Goal: Task Accomplishment & Management: Complete application form

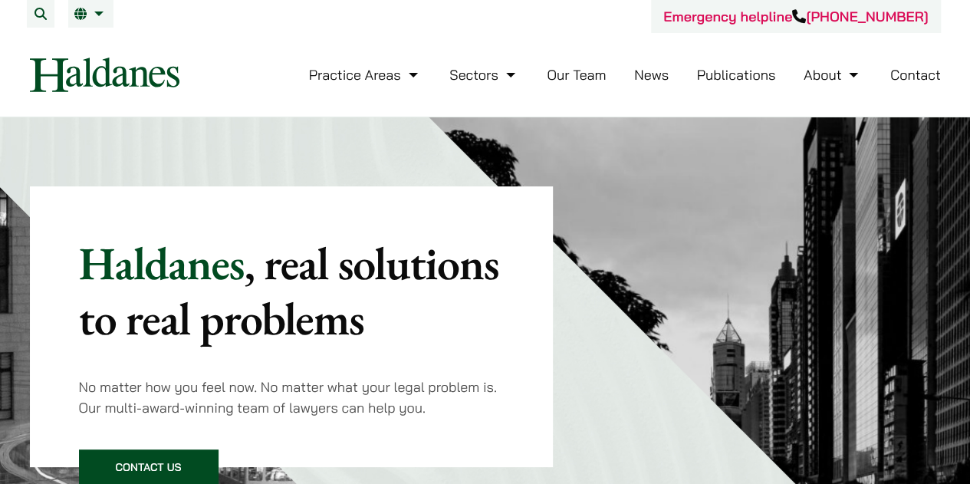
click at [557, 66] on link "Our Team" at bounding box center [576, 75] width 59 height 18
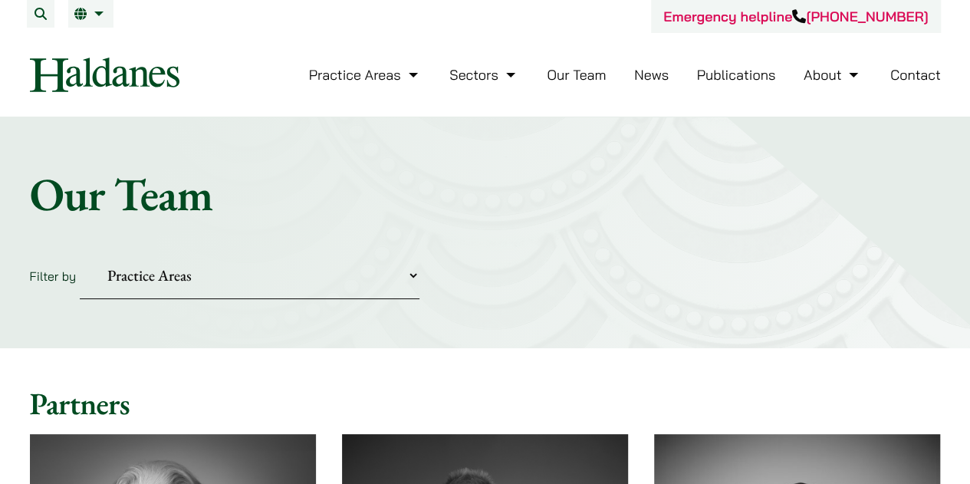
click at [890, 66] on link "Contact" at bounding box center [915, 75] width 51 height 18
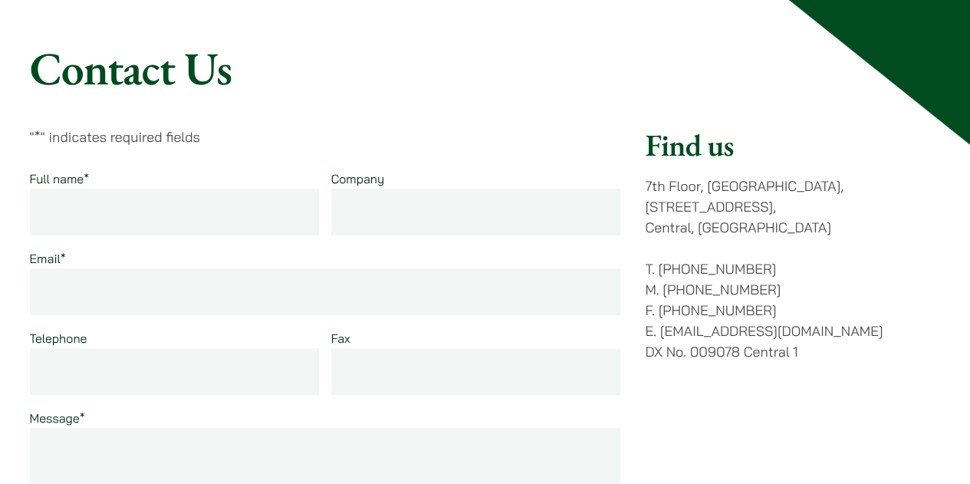
scroll to position [124, 0]
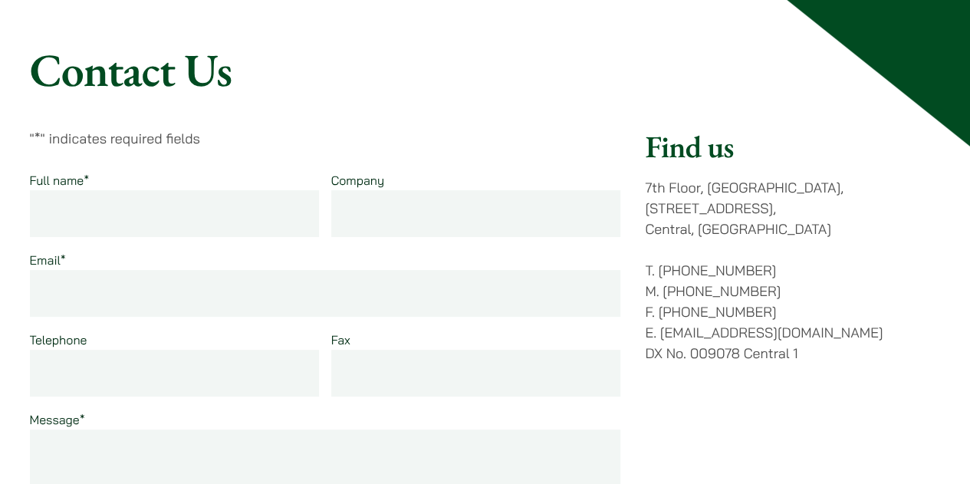
click at [166, 190] on input "Full name *" at bounding box center [175, 213] width 290 height 47
type input "[PERSON_NAME]"
click at [250, 270] on input "Email *" at bounding box center [325, 293] width 591 height 47
type input "[EMAIL_ADDRESS][DOMAIN_NAME]"
click at [275, 350] on input "Telephone" at bounding box center [175, 373] width 290 height 47
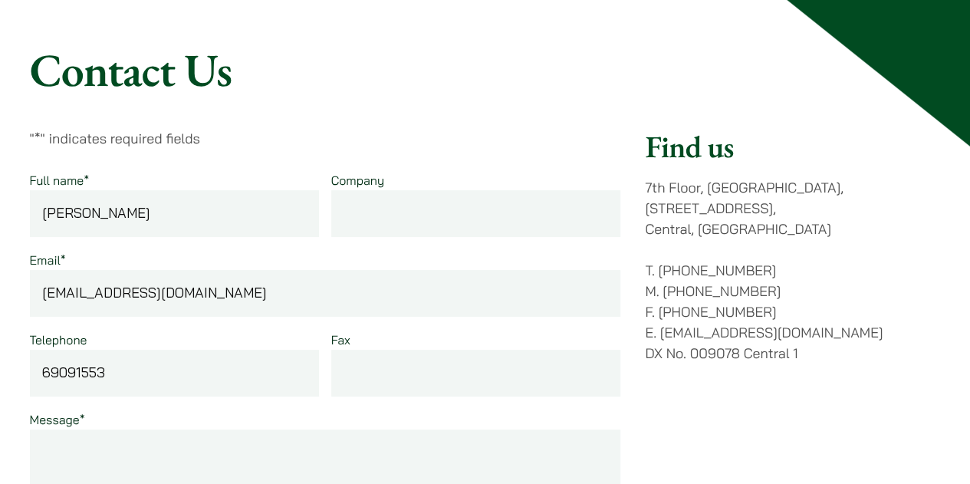
type input "69091553"
drag, startPoint x: 247, startPoint y: 373, endPoint x: 251, endPoint y: 384, distance: 11.4
type textarea "d"
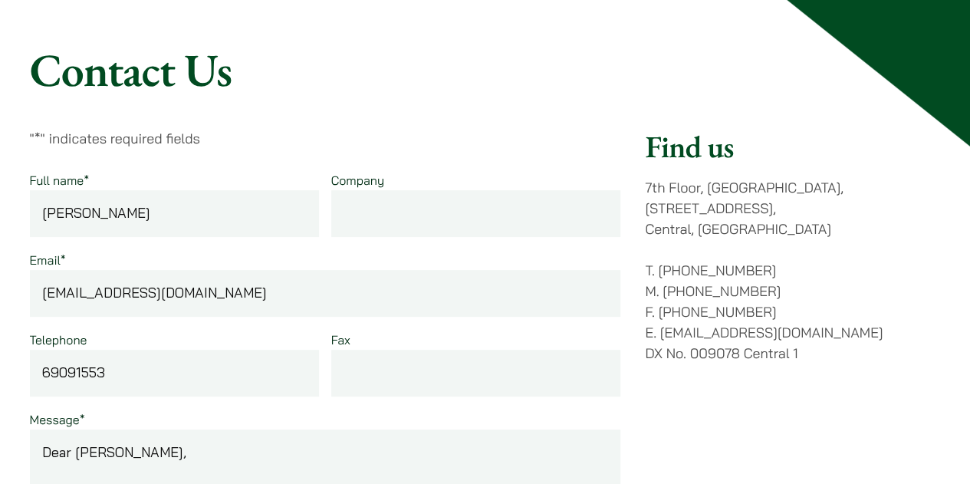
drag, startPoint x: 514, startPoint y: 373, endPoint x: 505, endPoint y: 383, distance: 13.6
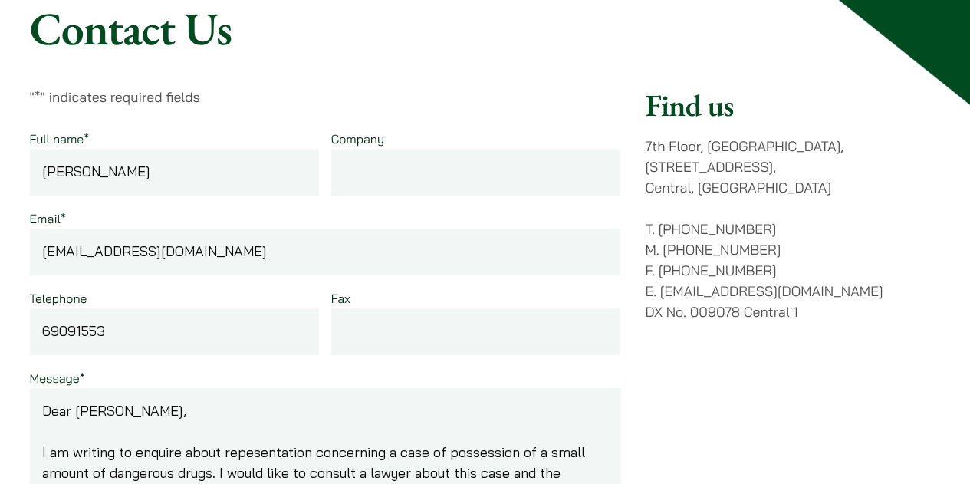
drag, startPoint x: 226, startPoint y: 382, endPoint x: 231, endPoint y: 389, distance: 8.1
drag, startPoint x: 245, startPoint y: 445, endPoint x: 103, endPoint y: 180, distance: 300.1
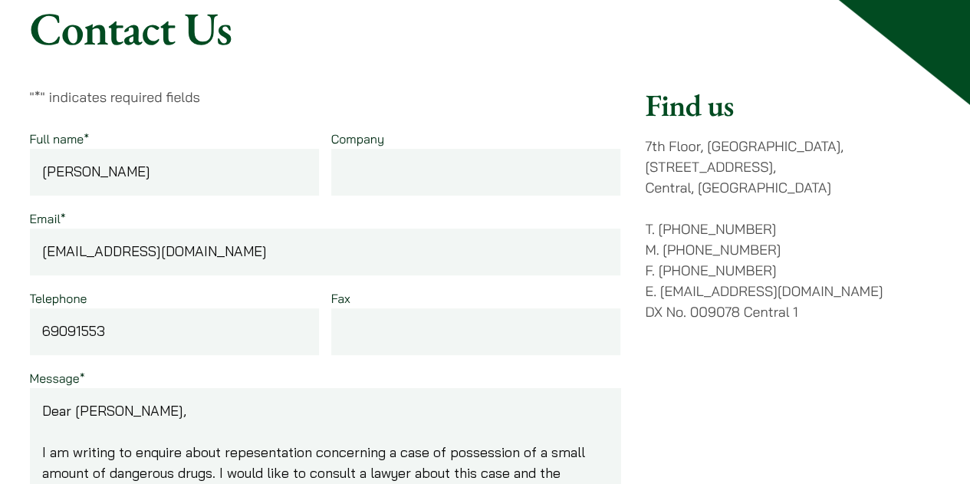
type textarea "Dear Haldanes, I am writing to enquire about repesentation concerning a case of…"
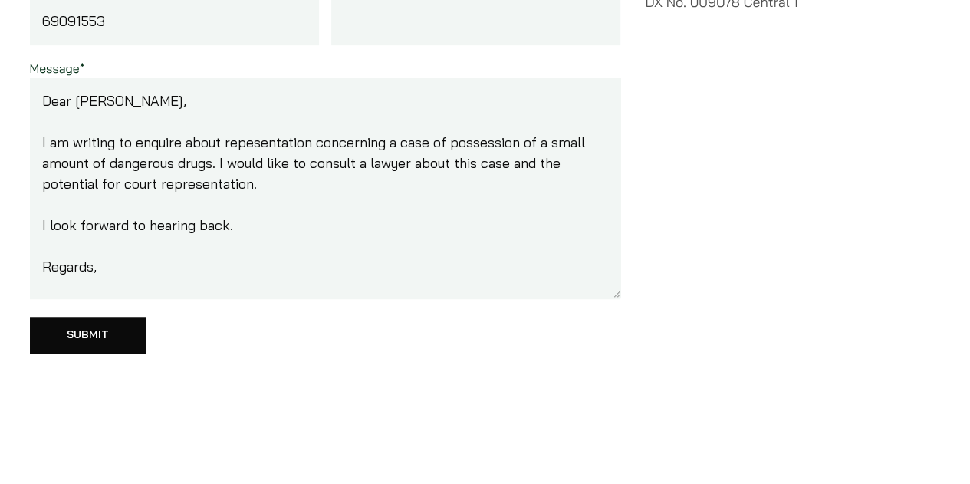
scroll to position [487, 0]
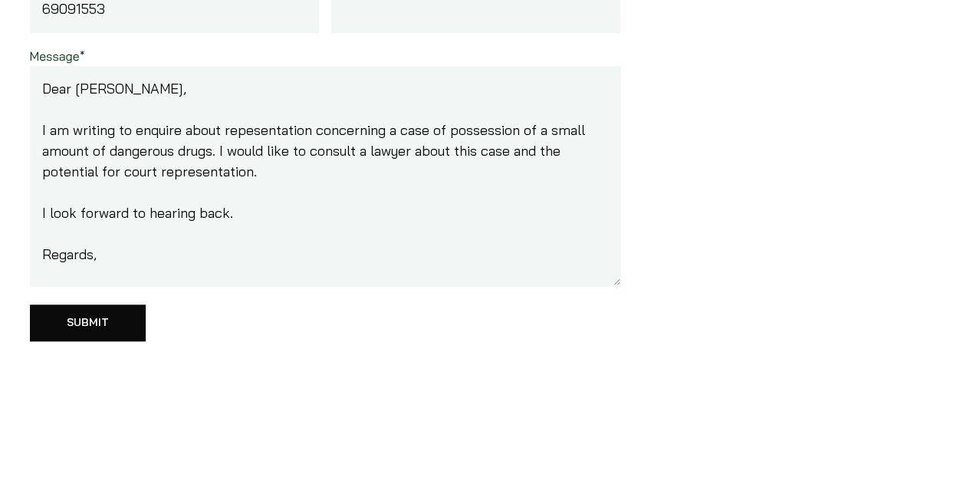
click at [146, 304] on input "Submit" at bounding box center [88, 322] width 116 height 37
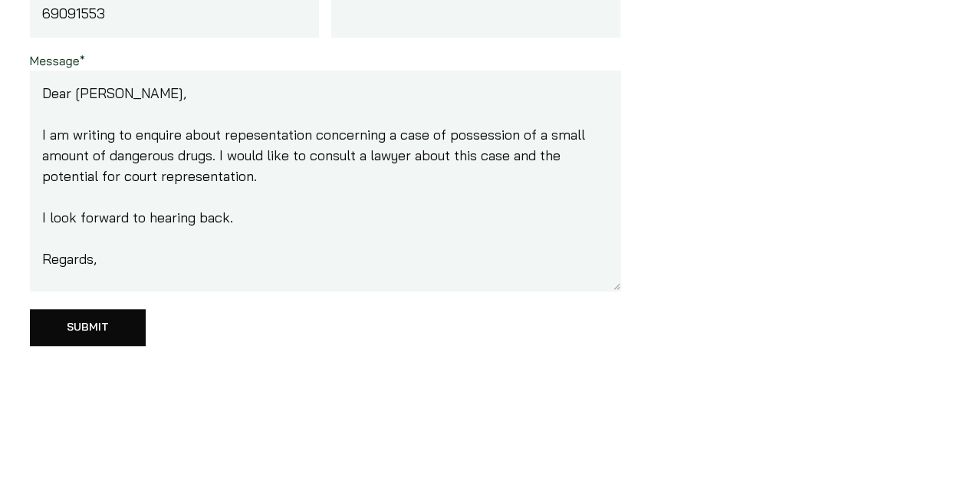
scroll to position [487, 0]
